Goal: Task Accomplishment & Management: Use online tool/utility

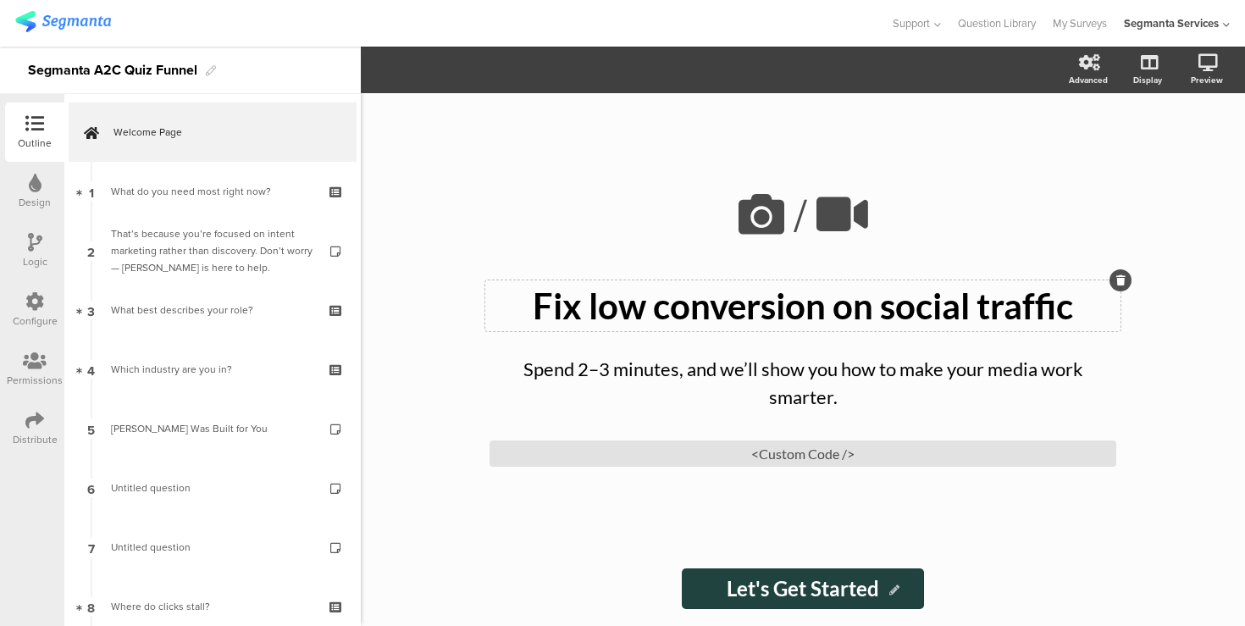
click at [626, 309] on div "Fix low conversion on social traffic Fix low conversion on social traffic" at bounding box center [802, 305] width 635 height 51
click at [626, 309] on p "Fix low conversion on social traffic" at bounding box center [803, 306] width 627 height 42
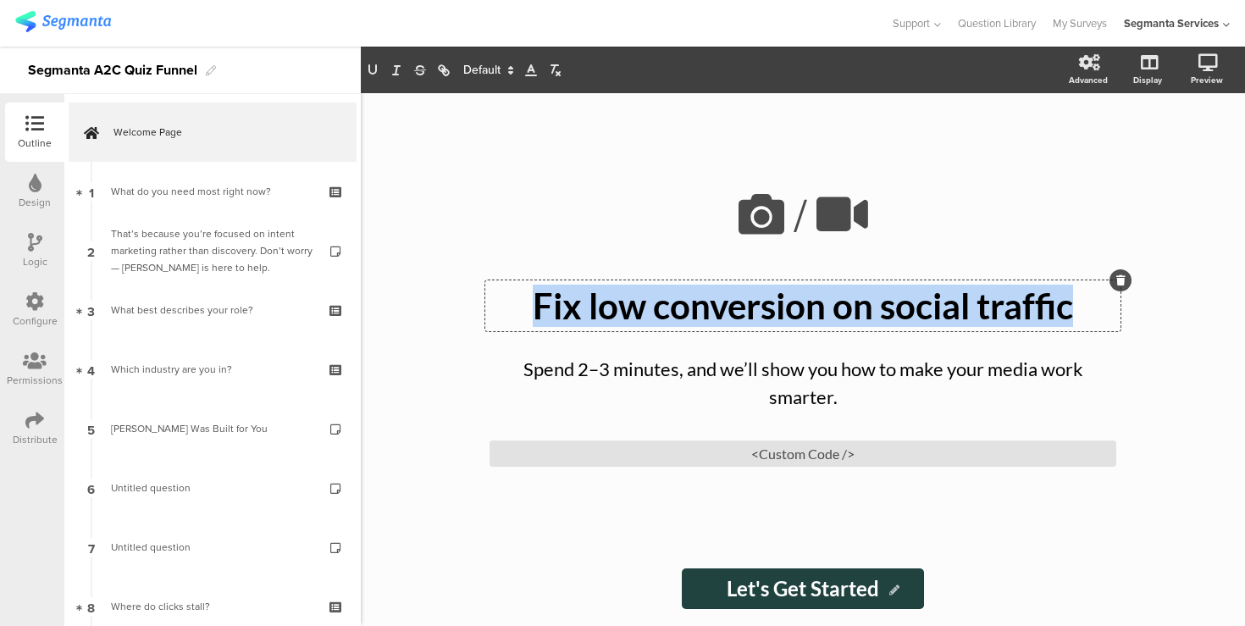
click at [626, 309] on p "Fix low conversion on social traffic" at bounding box center [803, 306] width 627 height 42
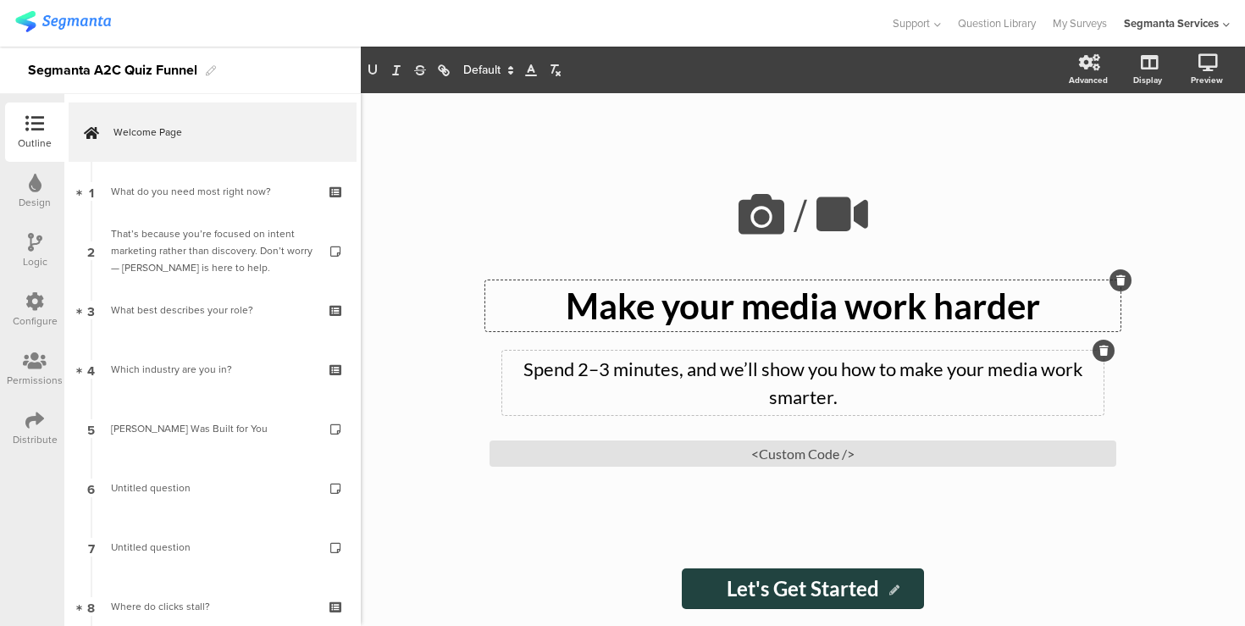
click at [611, 373] on div "Spend 2–3 minutes, and we’ll show you how to make your media work smarter. Spen…" at bounding box center [802, 383] width 601 height 64
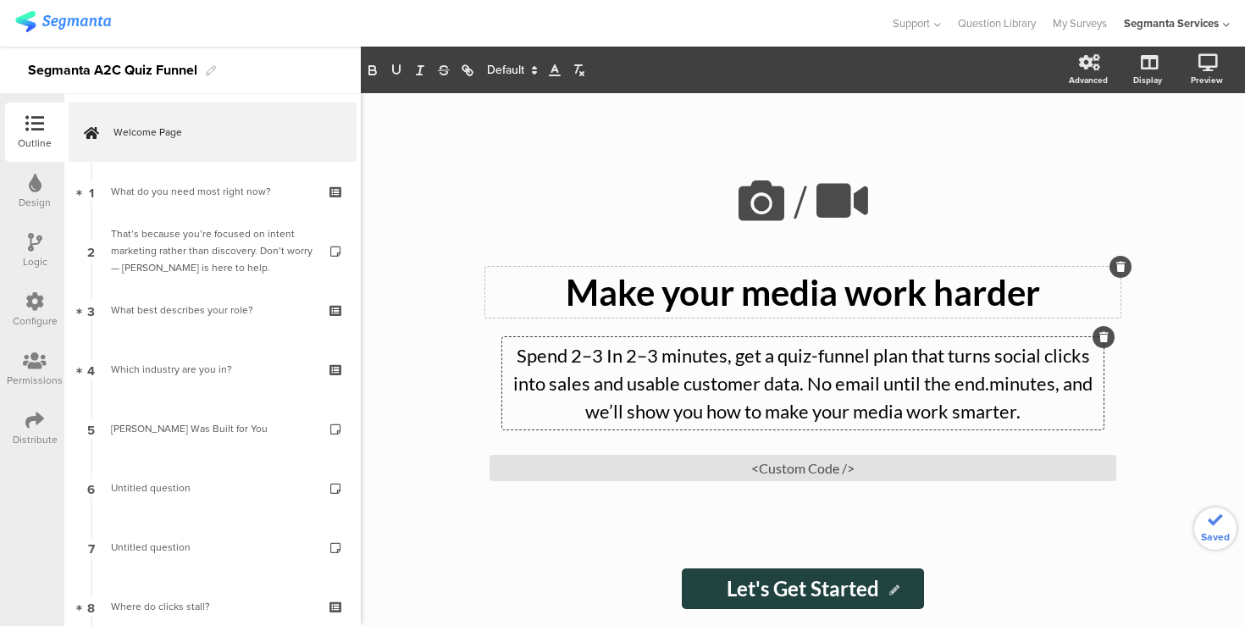
click at [611, 373] on p "Spend 2–3 In 2–3 minutes, get a quiz-funnel plan that turns social clicks into …" at bounding box center [803, 383] width 593 height 84
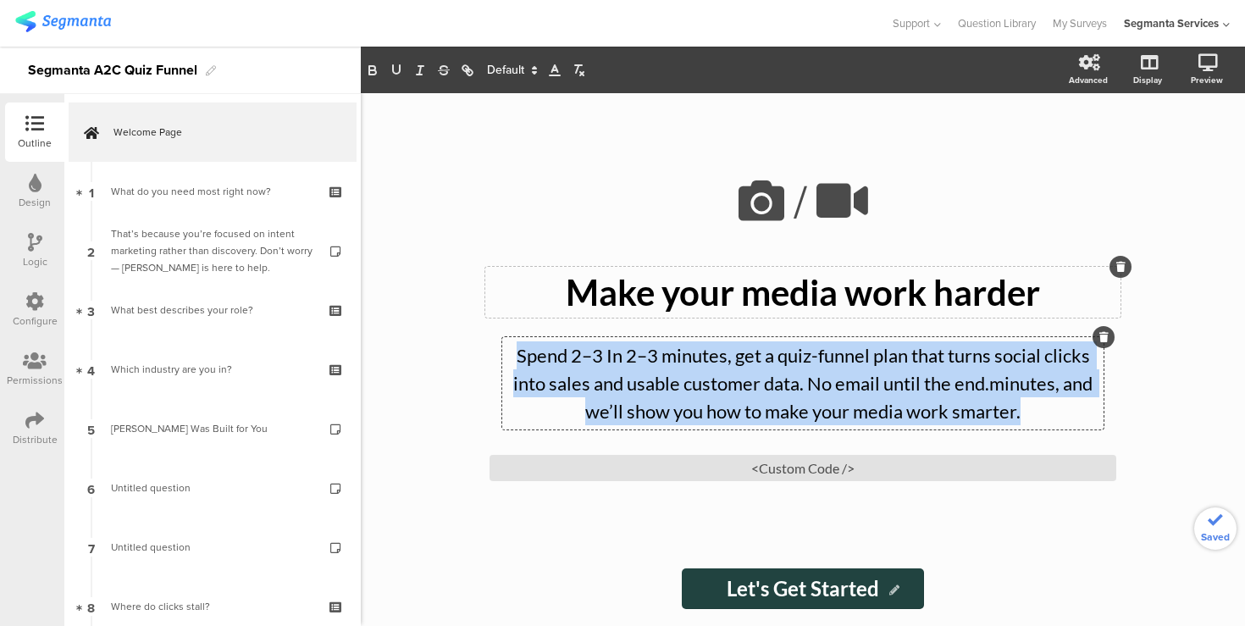
click at [611, 373] on p "Spend 2–3 In 2–3 minutes, get a quiz-funnel plan that turns social clicks into …" at bounding box center [803, 383] width 593 height 84
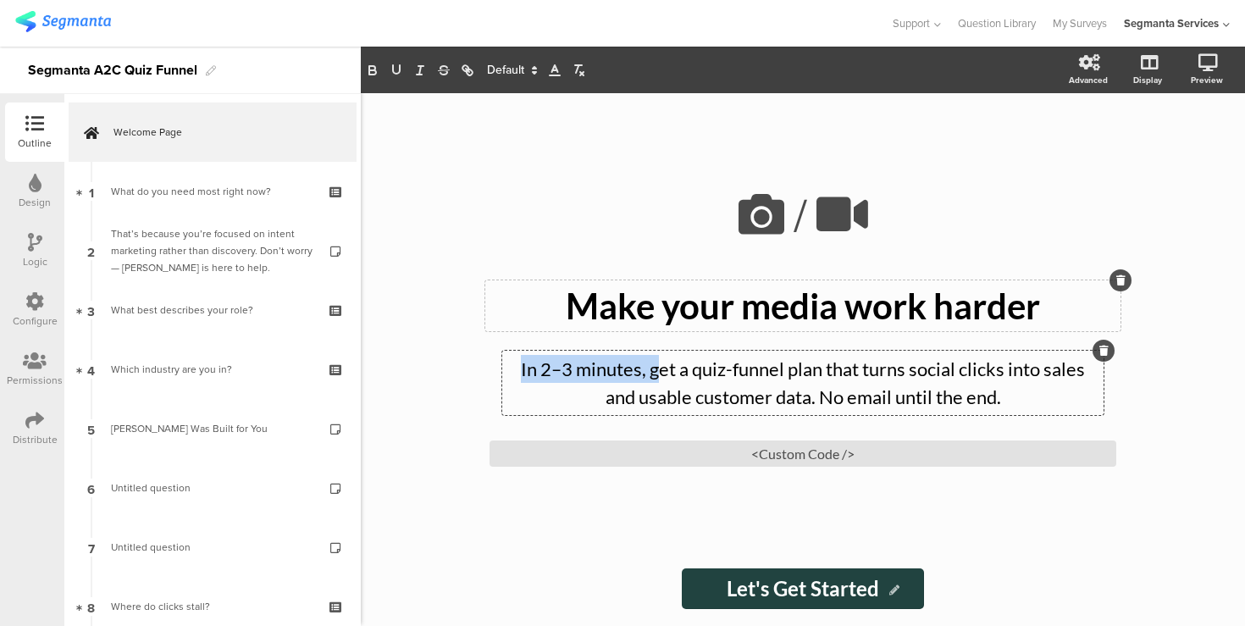
drag, startPoint x: 521, startPoint y: 368, endPoint x: 654, endPoint y: 368, distance: 133.0
click at [654, 368] on p "In 2–3 minutes, get a quiz-funnel plan that turns social clicks into sales and …" at bounding box center [803, 383] width 593 height 56
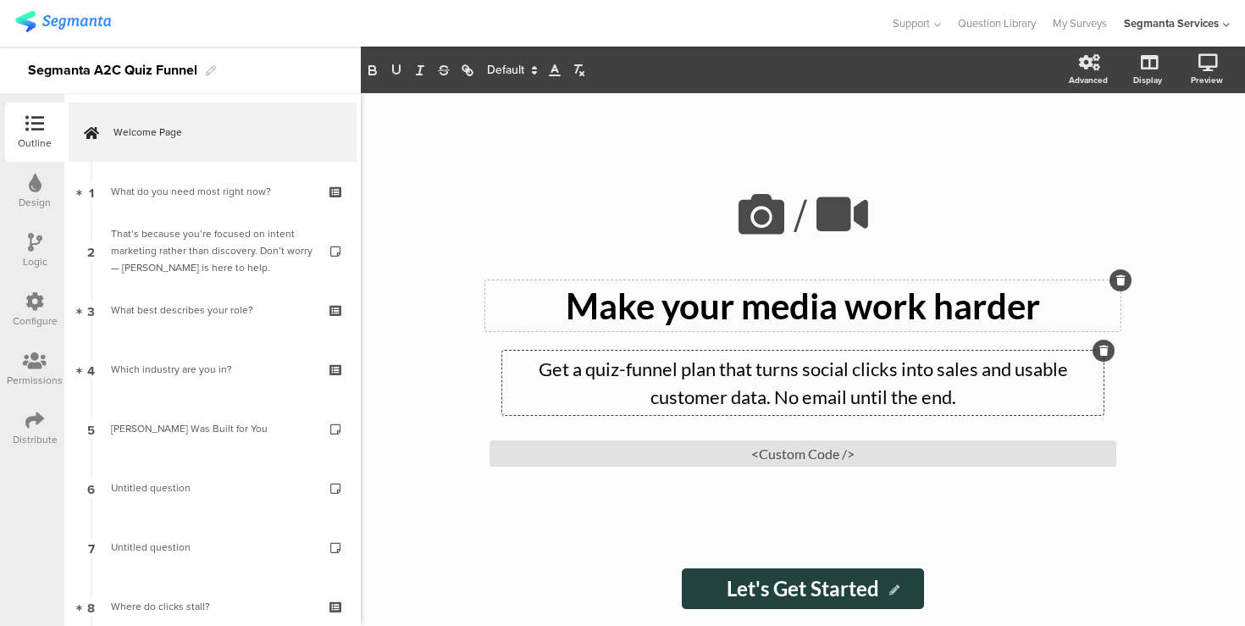
click at [447, 285] on div "/ Make your media work harder Make your media work harder Get a quiz-funnel pla…" at bounding box center [803, 359] width 712 height 533
click at [794, 587] on input "Let's Get Started" at bounding box center [803, 588] width 242 height 41
paste input "Get my plan"
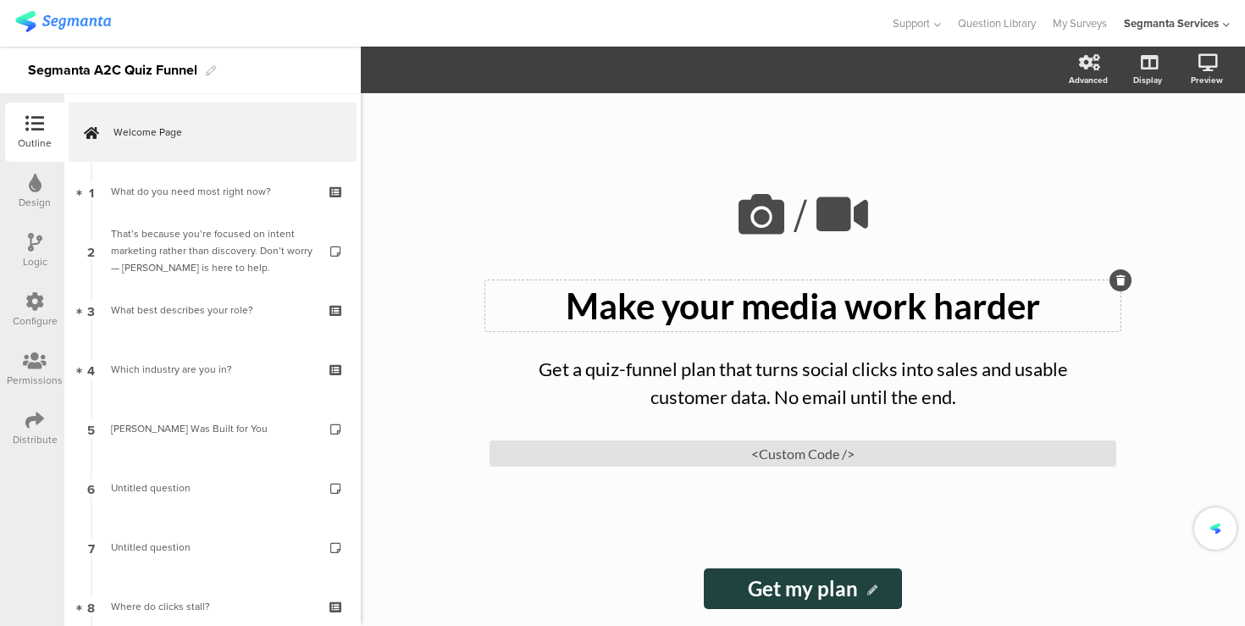
click at [794, 587] on input "Get my plan" at bounding box center [803, 588] width 199 height 41
type input "Get My Plan"
click at [433, 361] on div "/ Make your media work harder Make your media work harder Get a quiz-funnel pla…" at bounding box center [803, 359] width 884 height 533
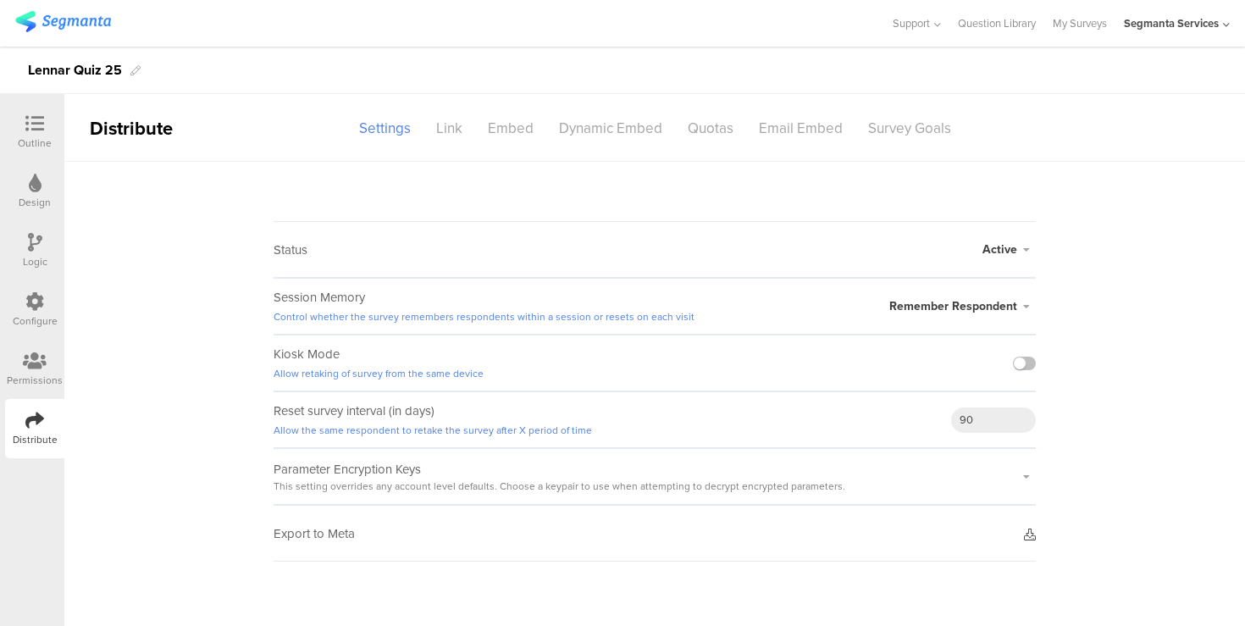
click at [42, 125] on icon at bounding box center [34, 123] width 19 height 19
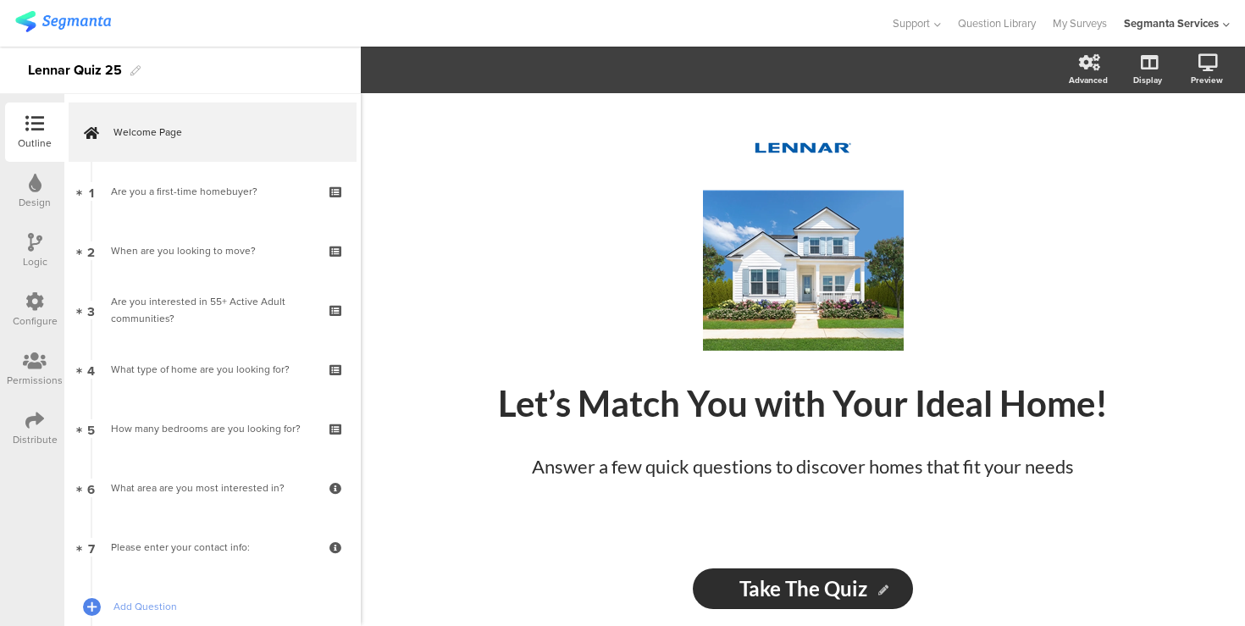
click at [36, 309] on icon at bounding box center [34, 301] width 19 height 19
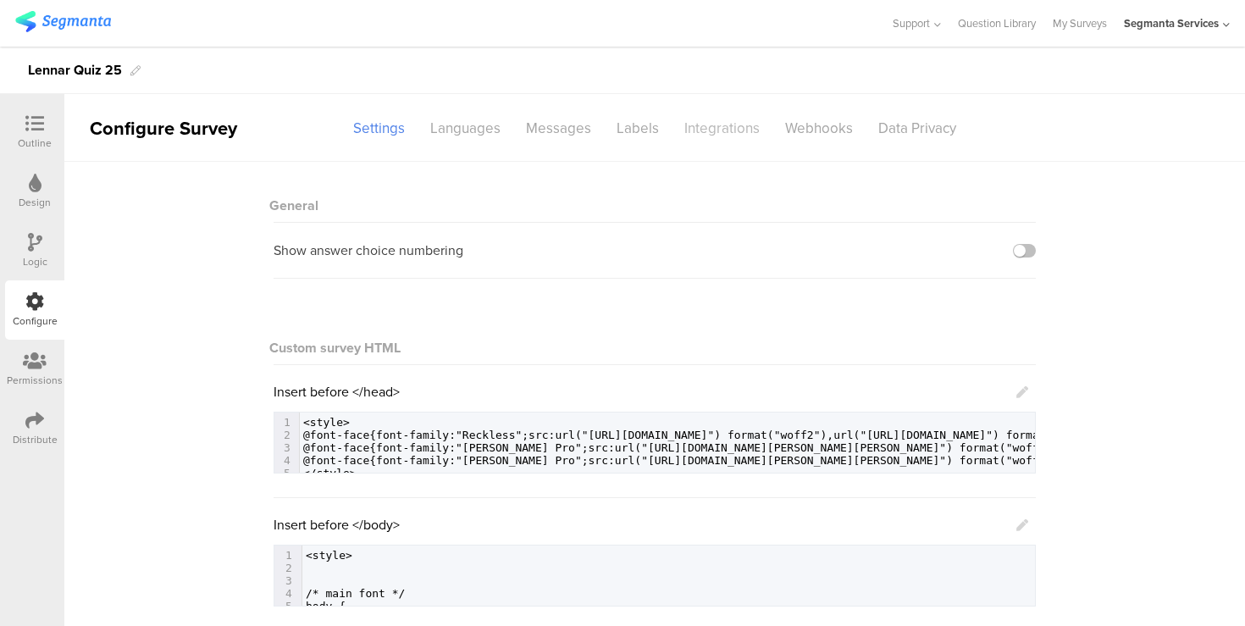
click at [740, 127] on div "Integrations" at bounding box center [722, 129] width 101 height 30
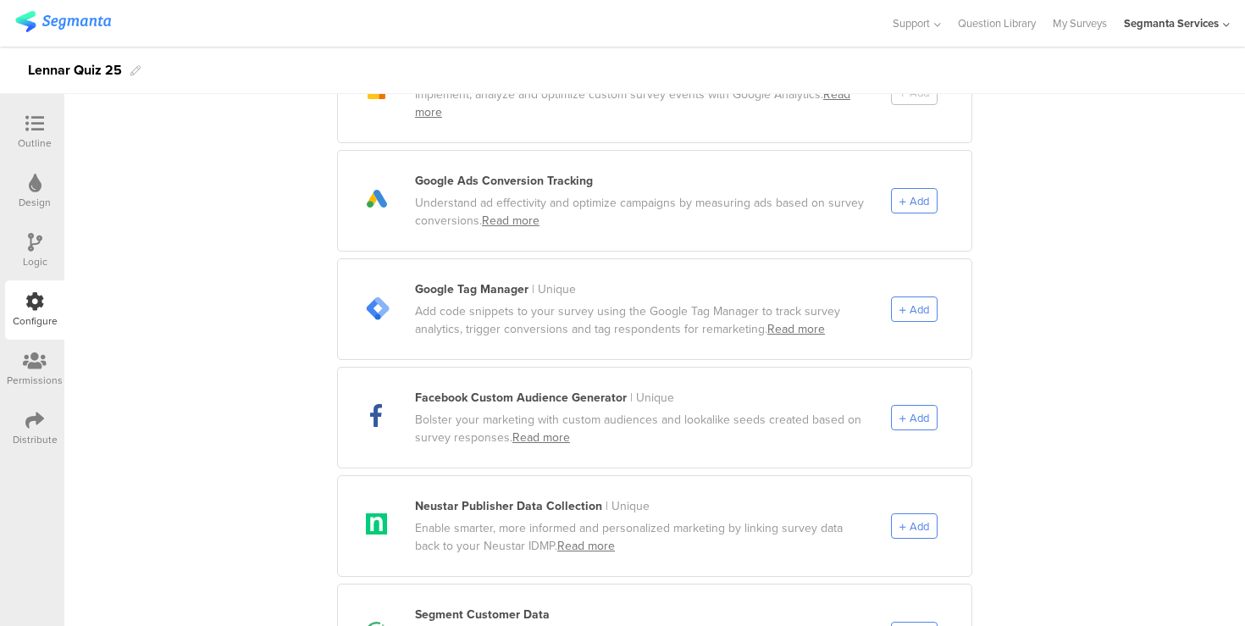
scroll to position [484, 0]
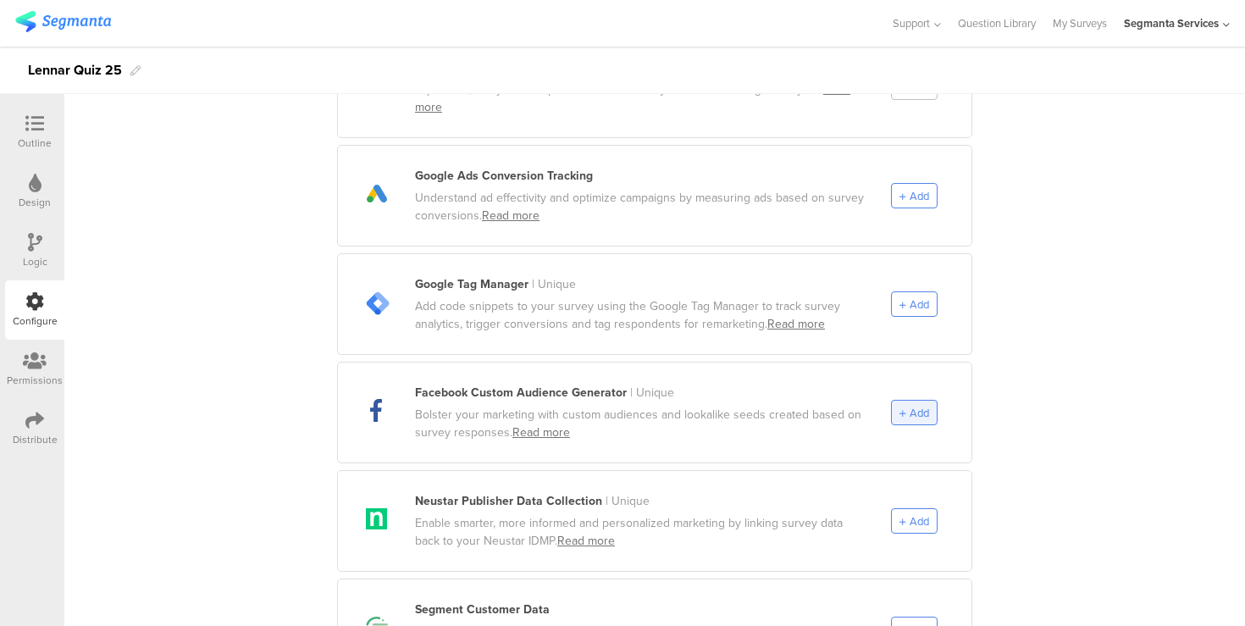
click at [914, 405] on span "Add" at bounding box center [919, 413] width 19 height 16
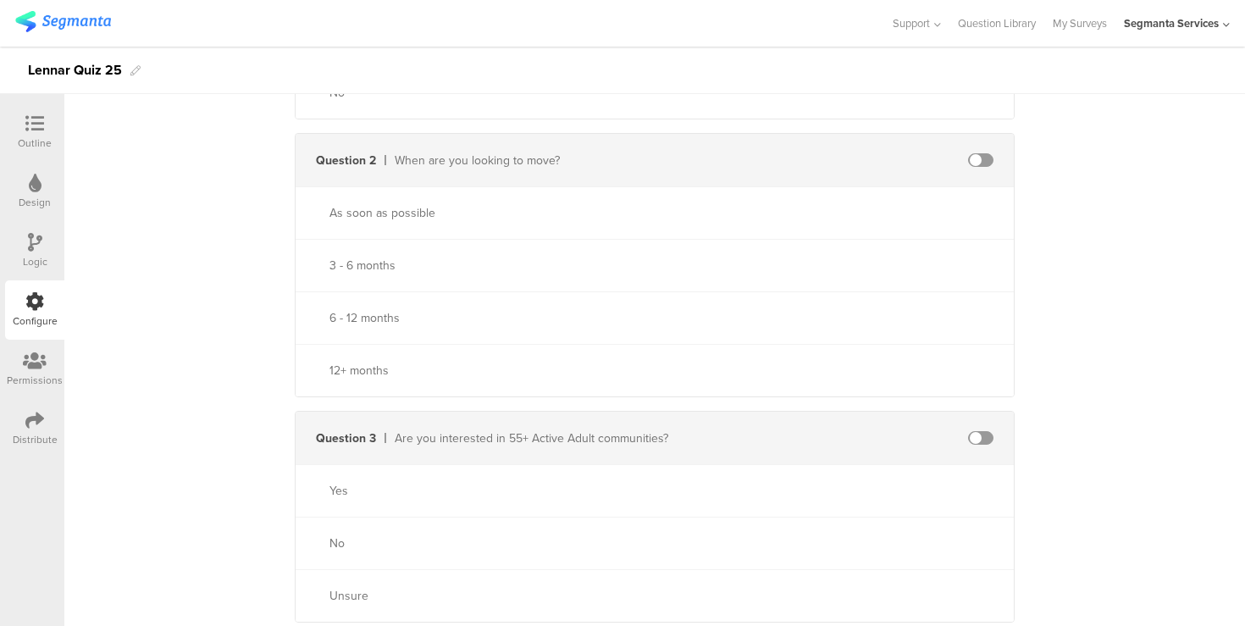
scroll to position [342, 0]
click at [977, 157] on span at bounding box center [980, 156] width 25 height 14
click at [803, 257] on input "text" at bounding box center [834, 261] width 186 height 27
type input "36 months"
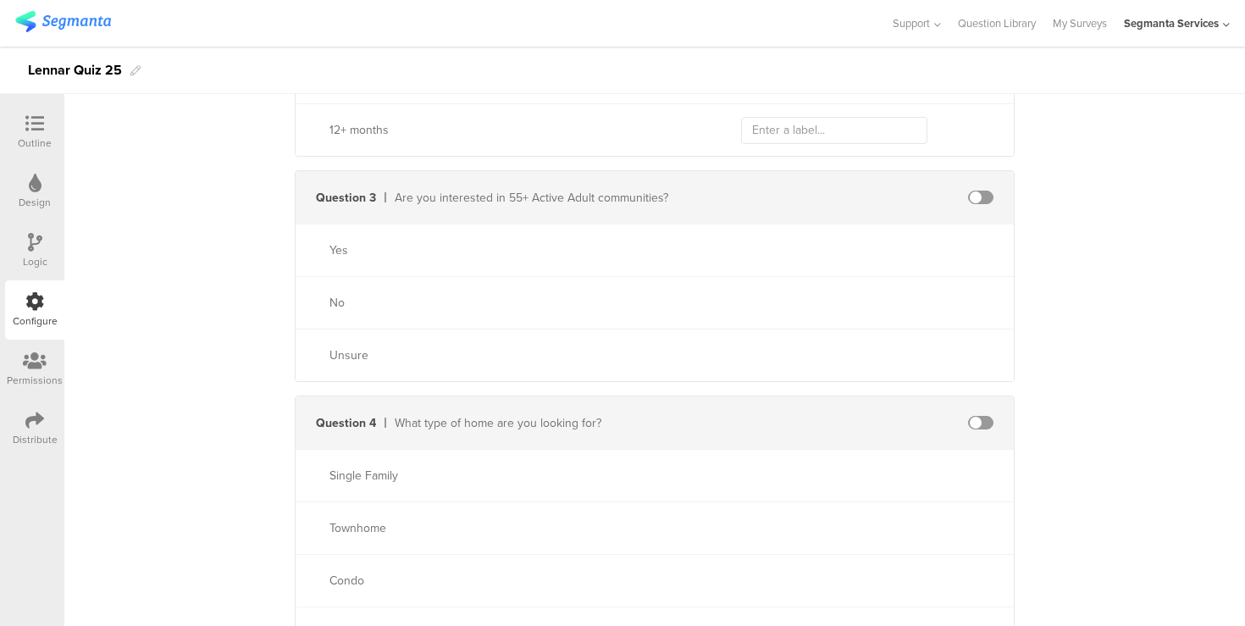
scroll to position [607, 0]
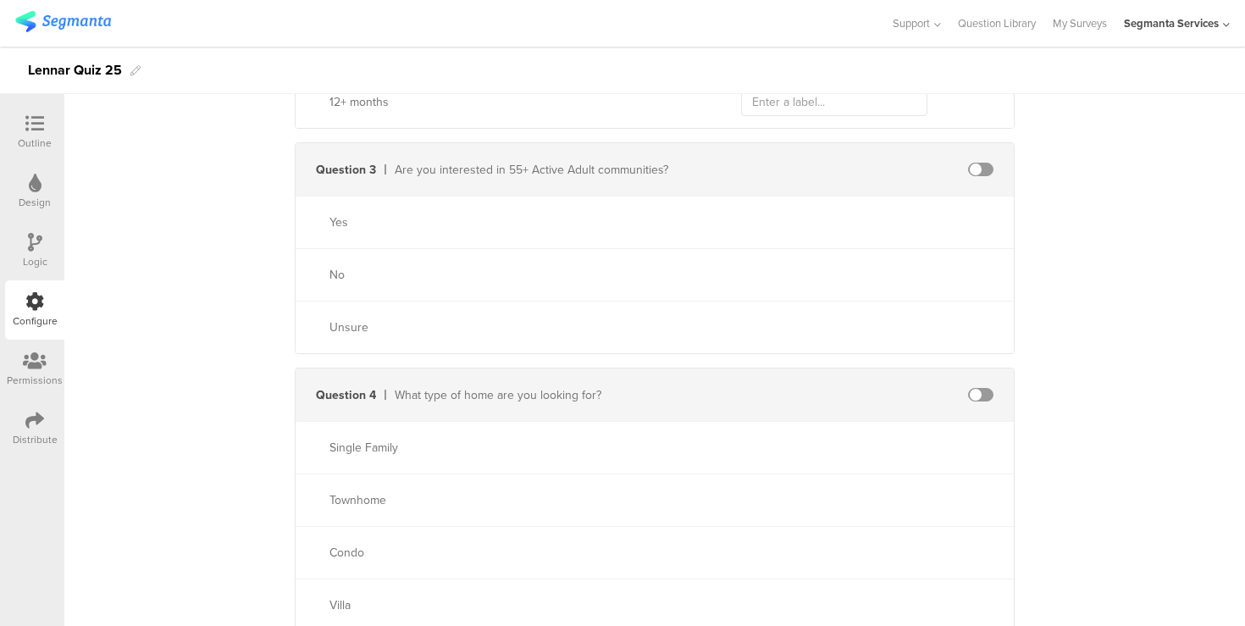
click at [976, 170] on span at bounding box center [980, 170] width 25 height 14
click at [869, 218] on input "text" at bounding box center [834, 222] width 186 height 27
type input "yes"
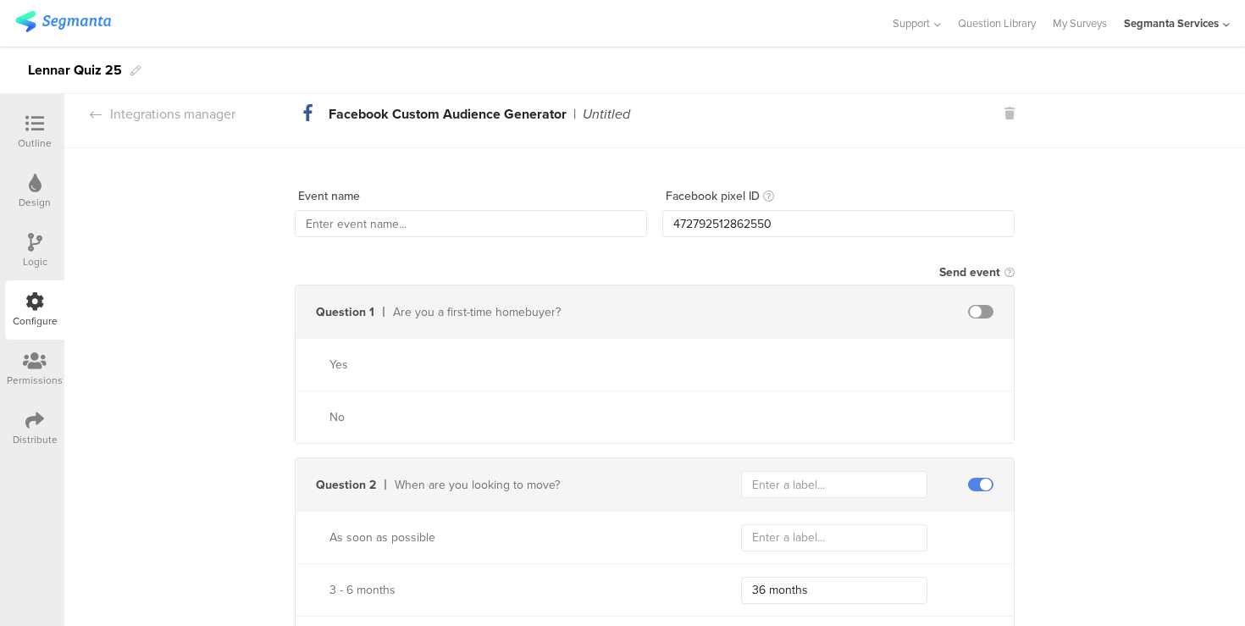
scroll to position [0, 0]
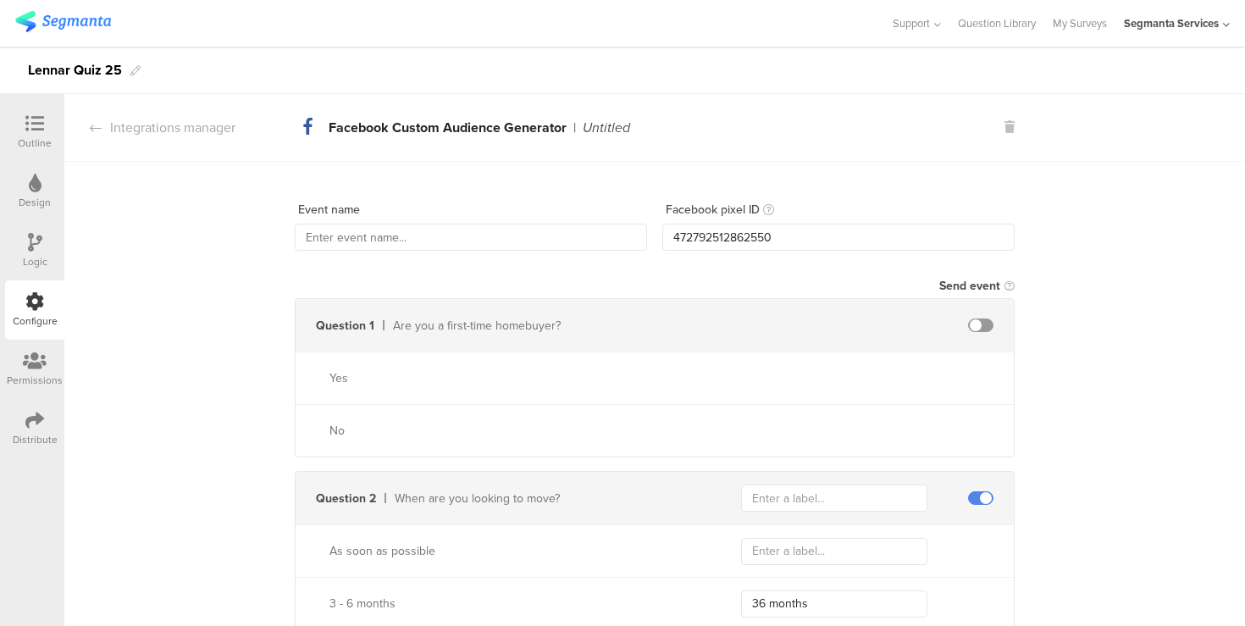
click at [29, 427] on icon at bounding box center [34, 420] width 19 height 19
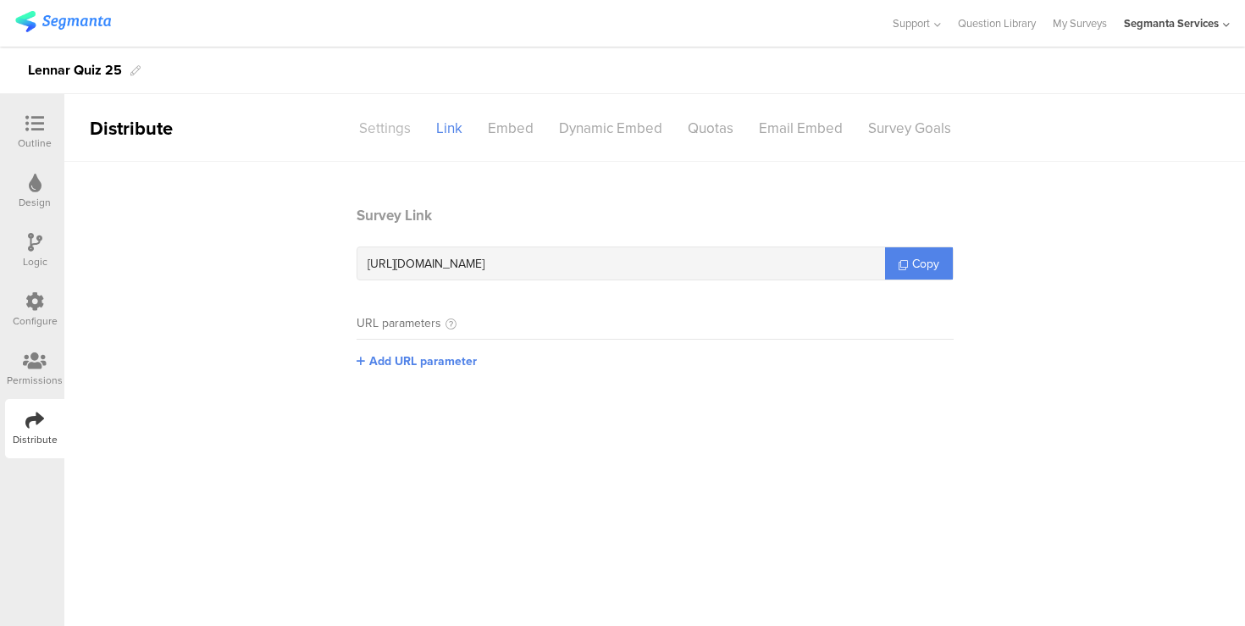
click at [388, 126] on div "Settings" at bounding box center [384, 129] width 77 height 30
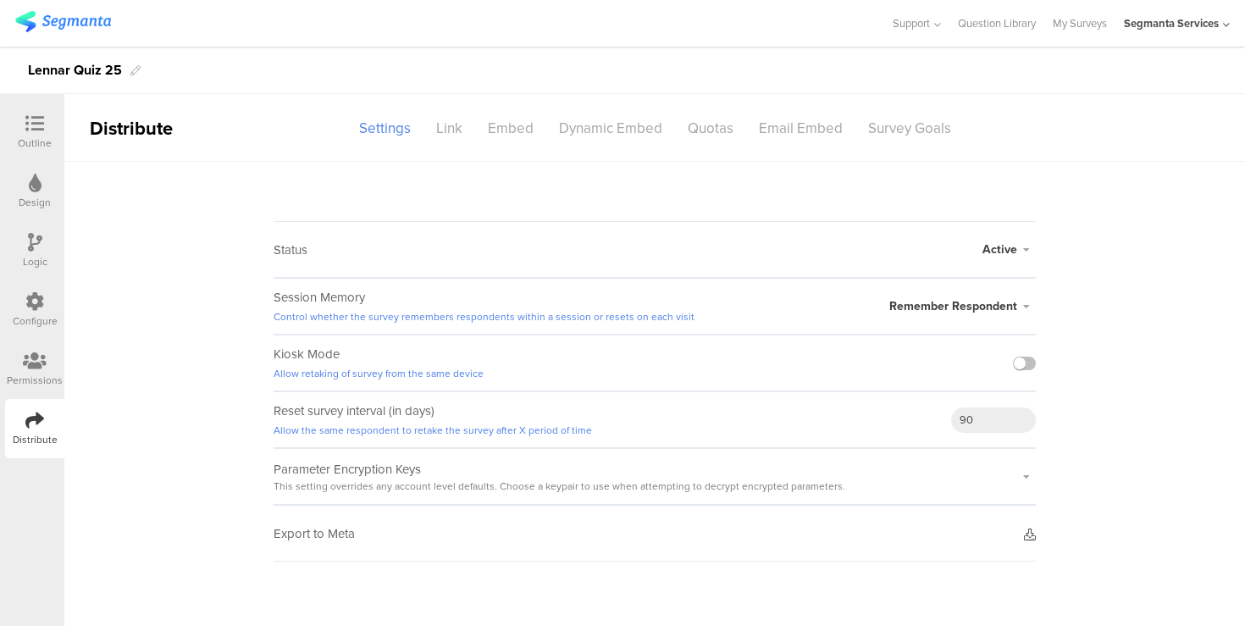
click at [1029, 535] on icon at bounding box center [1030, 535] width 12 height 12
